Goal: Information Seeking & Learning: Learn about a topic

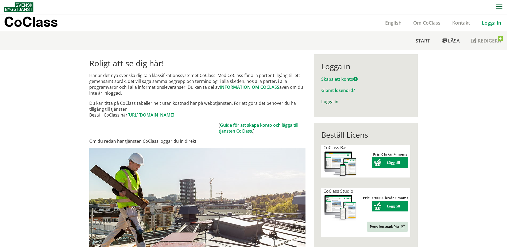
click at [330, 104] on link "Logga in" at bounding box center [330, 102] width 17 height 6
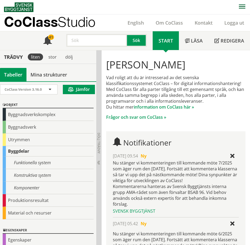
click at [107, 40] on input "text" at bounding box center [96, 40] width 61 height 13
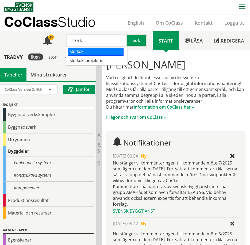
click at [96, 46] on body "AMA AMA Beskrivningsverktyg AMA Funktion BSAB Bygginfo Byggjura Byggkatalogen […" at bounding box center [125, 122] width 250 height 245
click at [75, 53] on div "storkök" at bounding box center [96, 52] width 56 height 8
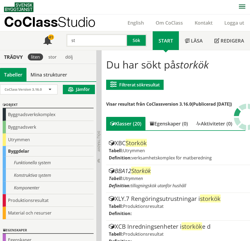
type input "s"
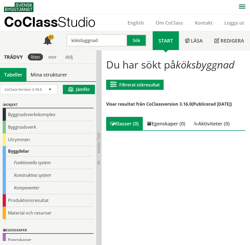
click at [20, 124] on div "Byggnadsverk" at bounding box center [48, 127] width 91 height 13
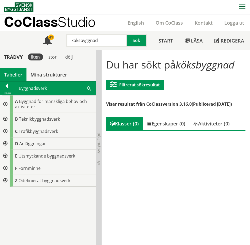
click at [7, 104] on div at bounding box center [5, 104] width 10 height 17
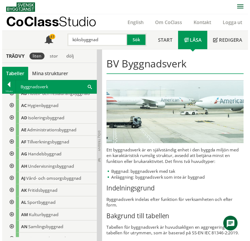
scroll to position [27, 0]
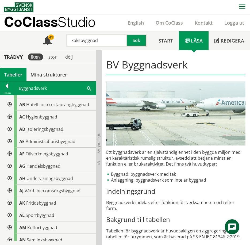
click at [111, 39] on input "köksbyggnad" at bounding box center [96, 40] width 61 height 13
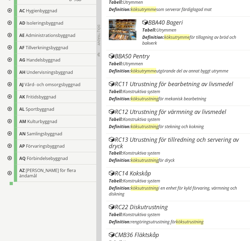
scroll to position [441, 0]
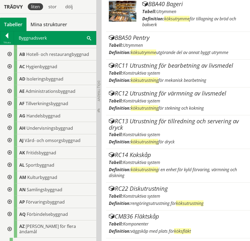
click at [9, 68] on div at bounding box center [9, 66] width 10 height 12
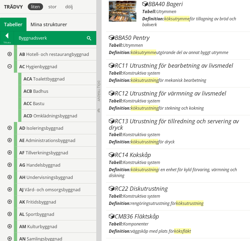
click at [9, 68] on div at bounding box center [9, 66] width 10 height 12
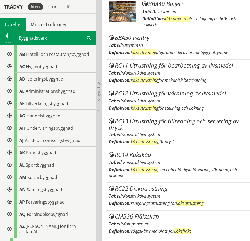
click at [8, 80] on div at bounding box center [9, 79] width 10 height 12
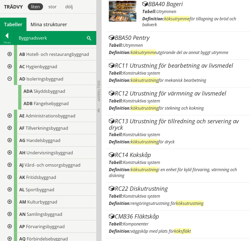
click at [8, 80] on div at bounding box center [9, 79] width 10 height 12
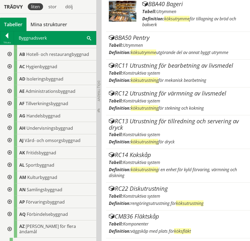
click at [10, 54] on div at bounding box center [9, 54] width 10 height 12
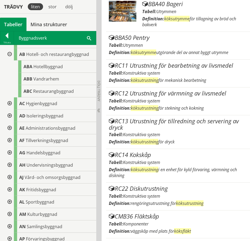
click at [38, 91] on span "Restaurangbyggnad" at bounding box center [53, 91] width 41 height 6
click at [45, 94] on span "Restaurangbyggnad" at bounding box center [53, 91] width 41 height 6
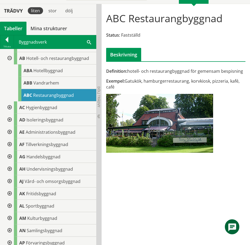
scroll to position [46, 0]
click at [9, 143] on div at bounding box center [9, 144] width 10 height 12
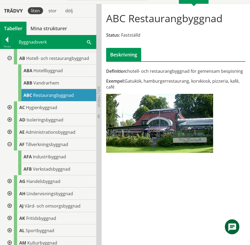
click at [9, 143] on div at bounding box center [9, 144] width 10 height 12
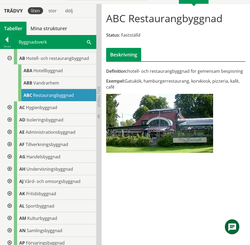
click at [10, 132] on div at bounding box center [9, 132] width 10 height 12
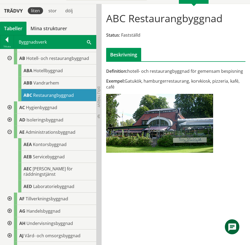
click at [10, 132] on div at bounding box center [9, 132] width 10 height 12
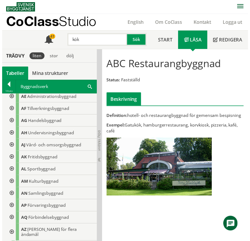
scroll to position [0, 0]
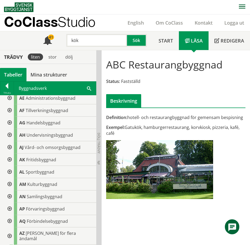
drag, startPoint x: 86, startPoint y: 41, endPoint x: 63, endPoint y: 36, distance: 24.0
click at [63, 36] on div "kök Sök" at bounding box center [105, 39] width 95 height 16
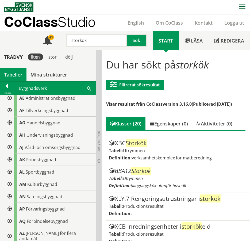
drag, startPoint x: 90, startPoint y: 39, endPoint x: 66, endPoint y: 34, distance: 24.8
click at [66, 34] on div "storkök" at bounding box center [94, 40] width 61 height 13
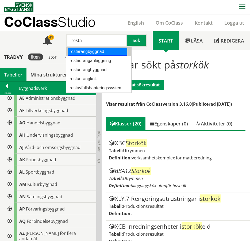
click at [87, 52] on div "restarangbyggnad" at bounding box center [98, 52] width 60 height 8
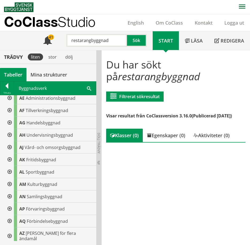
click at [10, 112] on div at bounding box center [9, 110] width 10 height 12
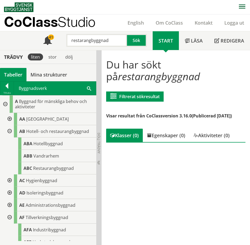
click at [48, 167] on body "AMA AMA Beskrivningsverktyg AMA Funktion BSAB Bygginfo Byggjura Byggkatalogen […" at bounding box center [125, 122] width 250 height 245
click at [45, 167] on span "Restaurangbyggnad" at bounding box center [53, 168] width 41 height 6
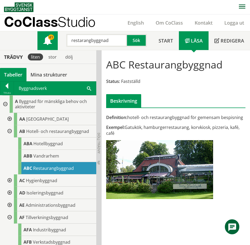
drag, startPoint x: 110, startPoint y: 41, endPoint x: 52, endPoint y: 38, distance: 57.9
click at [52, 37] on div "Meny 41 restarangbyggnad Sök" at bounding box center [94, 40] width 115 height 19
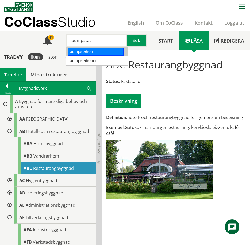
click at [71, 52] on div "pumpstation" at bounding box center [96, 52] width 56 height 8
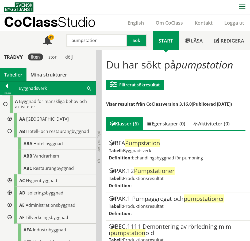
drag, startPoint x: 82, startPoint y: 38, endPoint x: 71, endPoint y: 42, distance: 12.6
click at [71, 42] on input "pumpstation" at bounding box center [96, 40] width 61 height 13
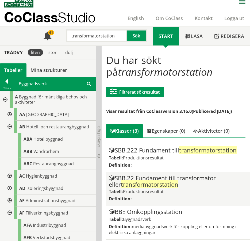
scroll to position [6, 0]
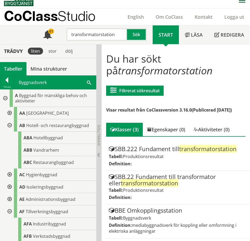
drag, startPoint x: 116, startPoint y: 35, endPoint x: 64, endPoint y: 29, distance: 52.5
click at [64, 29] on div "transformatorstation" at bounding box center [94, 34] width 61 height 13
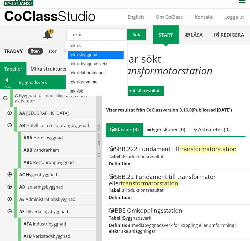
click at [75, 57] on div "teknikbyggnad" at bounding box center [96, 55] width 56 height 8
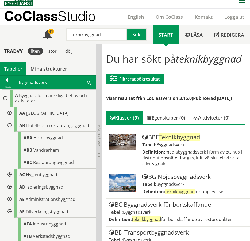
drag, startPoint x: 111, startPoint y: 33, endPoint x: 61, endPoint y: 29, distance: 50.7
click at [61, 29] on div "teknikbyggnad Sök" at bounding box center [105, 33] width 95 height 16
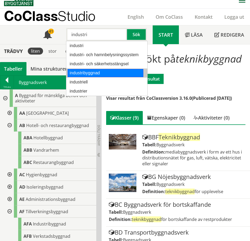
click at [70, 73] on div "industribyggnad" at bounding box center [106, 73] width 76 height 8
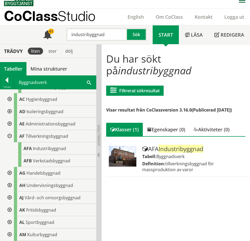
scroll to position [80, 0]
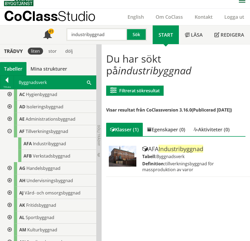
drag, startPoint x: 89, startPoint y: 33, endPoint x: 64, endPoint y: 32, distance: 24.9
click at [64, 32] on div "industribyggnad" at bounding box center [94, 34] width 61 height 13
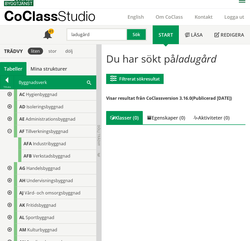
scroll to position [2, 0]
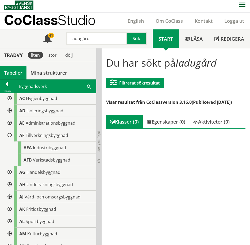
drag, startPoint x: 82, startPoint y: 38, endPoint x: 67, endPoint y: 38, distance: 14.4
click at [67, 38] on input "ladugård" at bounding box center [96, 38] width 61 height 13
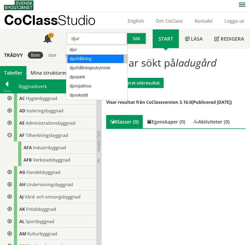
click at [93, 58] on div "djurhållning" at bounding box center [96, 59] width 56 height 8
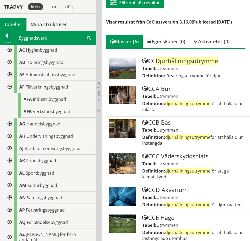
scroll to position [107, 0]
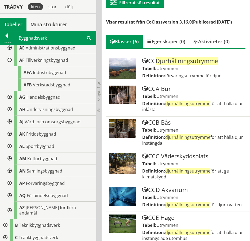
click at [9, 181] on div at bounding box center [9, 183] width 10 height 12
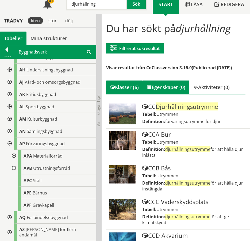
scroll to position [0, 0]
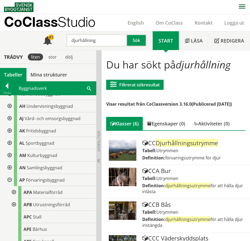
drag, startPoint x: 97, startPoint y: 41, endPoint x: 64, endPoint y: 34, distance: 34.1
click at [64, 35] on div "djurhållning" at bounding box center [94, 40] width 61 height 13
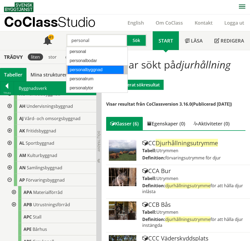
click at [86, 68] on div "personalbyggnad" at bounding box center [96, 70] width 56 height 8
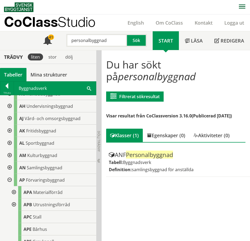
click at [13, 192] on div at bounding box center [14, 192] width 10 height 12
click at [14, 193] on div at bounding box center [14, 192] width 10 height 12
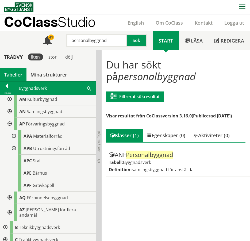
scroll to position [187, 0]
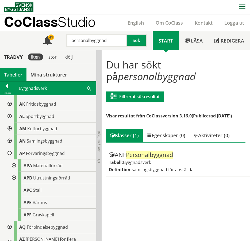
click at [9, 139] on div at bounding box center [9, 141] width 10 height 12
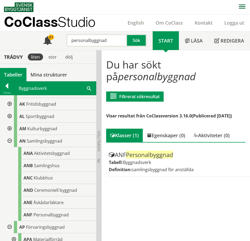
click at [9, 139] on div at bounding box center [9, 141] width 10 height 12
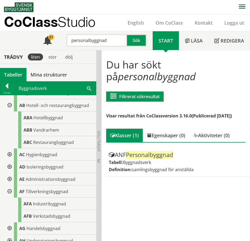
scroll to position [0, 0]
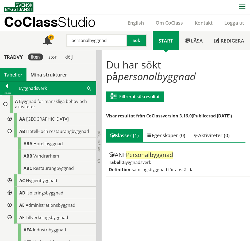
click at [3, 104] on div at bounding box center [5, 104] width 10 height 17
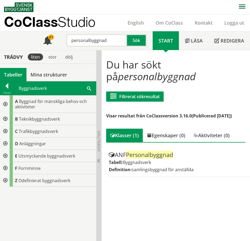
click at [5, 118] on div at bounding box center [5, 119] width 10 height 12
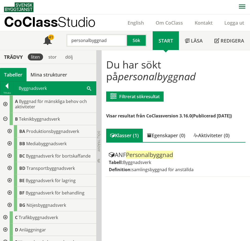
click at [8, 181] on div at bounding box center [9, 180] width 10 height 12
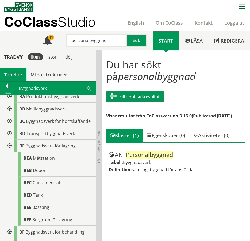
scroll to position [27, 0]
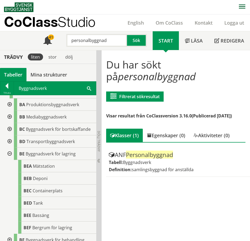
click at [9, 153] on div at bounding box center [9, 154] width 10 height 12
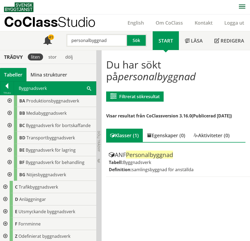
scroll to position [32, 0]
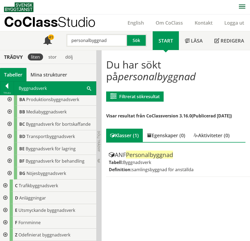
click at [4, 196] on div at bounding box center [5, 198] width 10 height 12
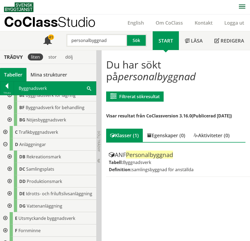
scroll to position [0, 0]
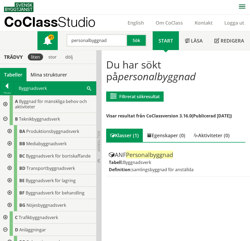
drag, startPoint x: 110, startPoint y: 37, endPoint x: 51, endPoint y: 45, distance: 59.6
click at [50, 43] on div "Meny 41 personalbyggnad Sök" at bounding box center [94, 40] width 115 height 19
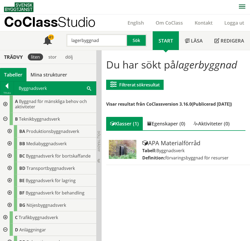
drag, startPoint x: 113, startPoint y: 41, endPoint x: 65, endPoint y: 35, distance: 48.2
click at [65, 36] on div "lagerbyggnad" at bounding box center [94, 40] width 61 height 13
drag, startPoint x: 106, startPoint y: 42, endPoint x: 67, endPoint y: 45, distance: 39.4
click at [67, 45] on input "maskinhall" at bounding box center [96, 40] width 61 height 13
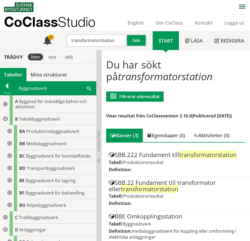
drag, startPoint x: 115, startPoint y: 38, endPoint x: 58, endPoint y: 28, distance: 58.4
click at [58, 28] on header "CoClass Studio English Om CoClass Kontakt Logga ut Meny 41 Sök Start" at bounding box center [125, 32] width 250 height 36
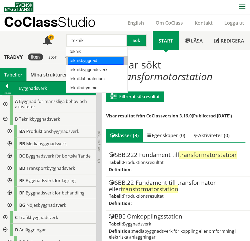
click at [96, 60] on div "teknikbyggnad" at bounding box center [96, 61] width 56 height 8
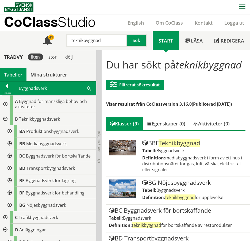
click at [7, 142] on div at bounding box center [9, 143] width 10 height 12
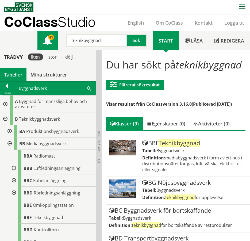
drag, startPoint x: 82, startPoint y: 42, endPoint x: 56, endPoint y: 44, distance: 26.5
click at [56, 44] on div "Meny 41 teknikbyggnad Sök" at bounding box center [94, 40] width 115 height 19
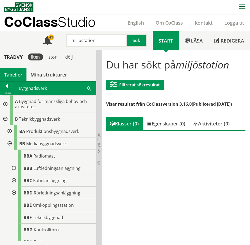
drag, startPoint x: 99, startPoint y: 38, endPoint x: 82, endPoint y: 41, distance: 16.8
click at [82, 41] on input "miljöstation" at bounding box center [96, 40] width 61 height 13
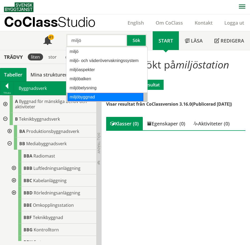
click at [73, 94] on div "miljöbyggnad" at bounding box center [106, 97] width 76 height 8
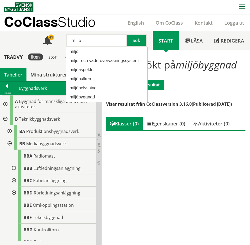
type input "miljö"
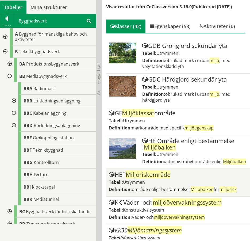
scroll to position [80, 0]
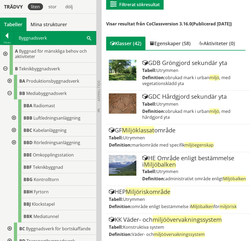
click at [6, 66] on div at bounding box center [5, 69] width 10 height 12
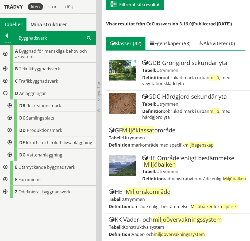
click at [7, 91] on div at bounding box center [5, 93] width 10 height 12
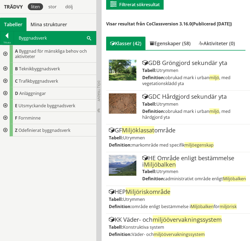
click at [5, 55] on div at bounding box center [5, 53] width 10 height 17
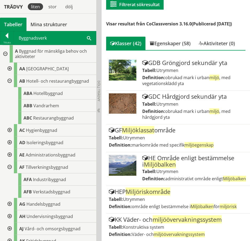
click at [10, 81] on div at bounding box center [9, 81] width 10 height 12
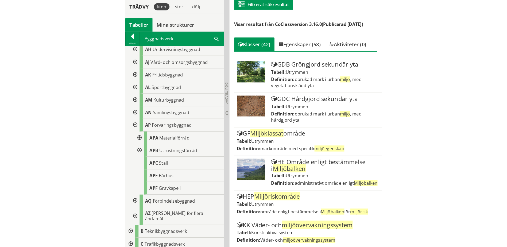
scroll to position [134, 0]
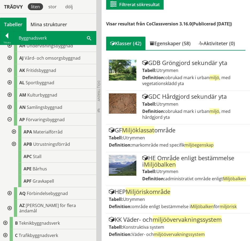
click at [11, 130] on div at bounding box center [14, 132] width 10 height 12
